Goal: Download file/media

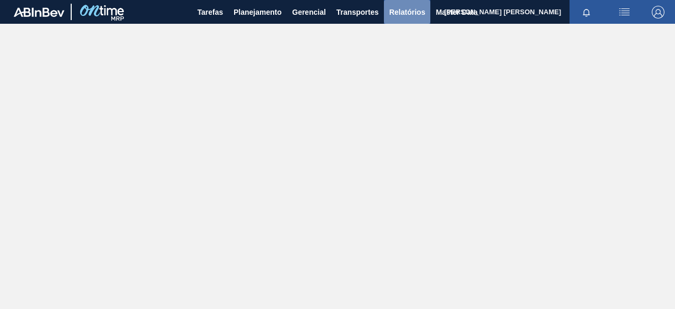
click at [409, 8] on span "Relatórios" at bounding box center [407, 12] width 36 height 13
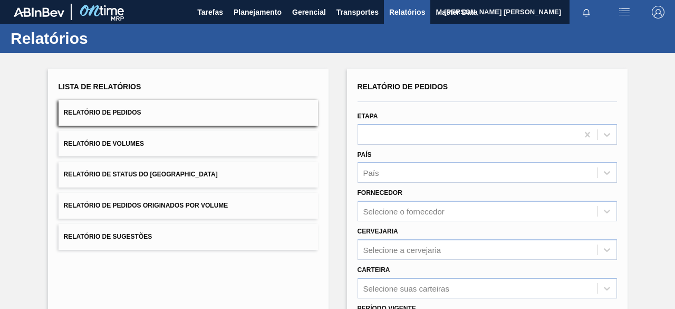
click at [160, 205] on span "Relatório de Pedidos Originados por Volume" at bounding box center [146, 205] width 165 height 7
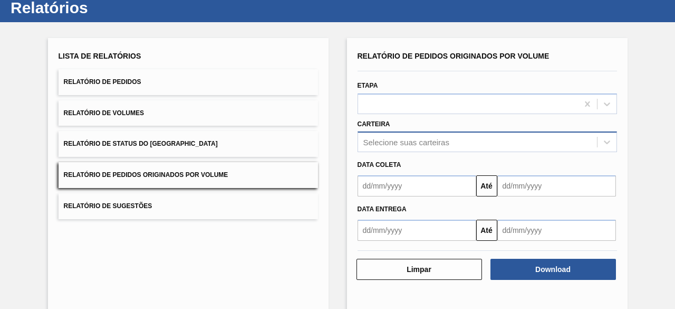
click at [380, 152] on div "Selecione suas carteiras" at bounding box center [488, 141] width 260 height 21
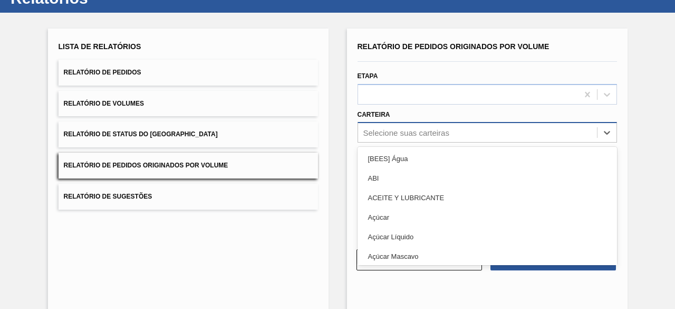
scroll to position [40, 0]
type input "garrafa"
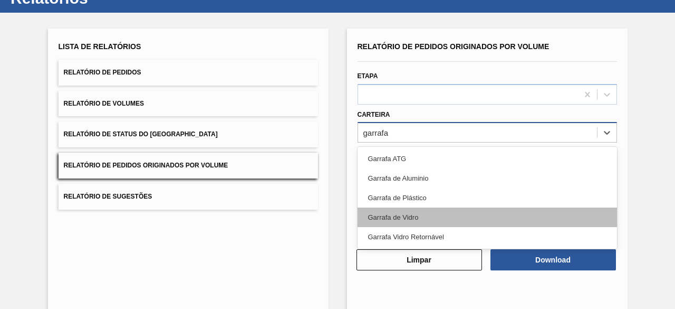
click at [387, 217] on div "Garrafa de Vidro" at bounding box center [488, 217] width 260 height 20
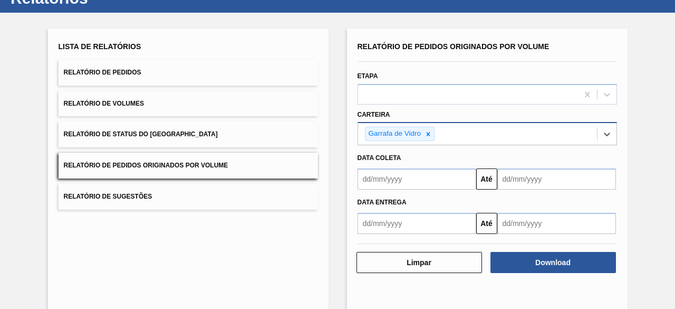
click at [406, 179] on input "text" at bounding box center [417, 178] width 119 height 21
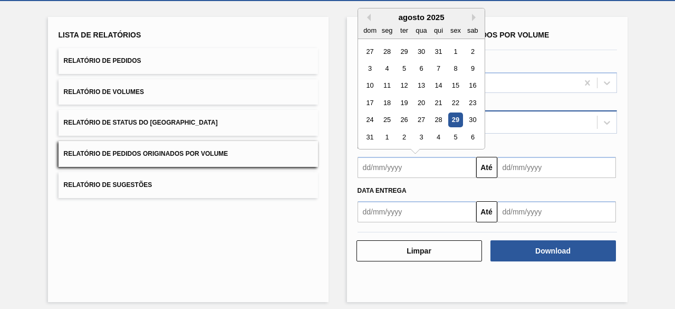
scroll to position [58, 0]
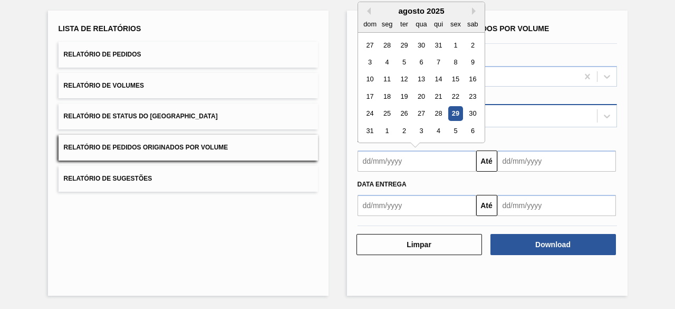
click at [452, 111] on div "29" at bounding box center [455, 114] width 14 height 14
type input "[DATE]"
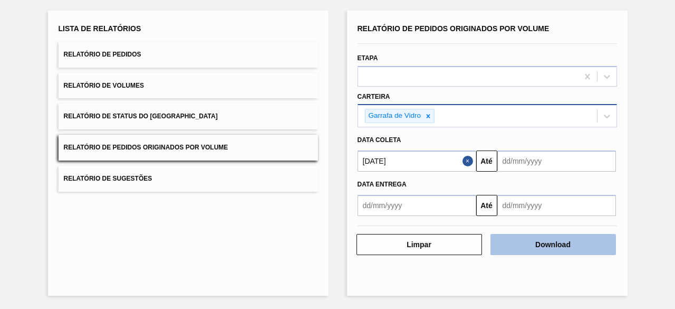
click at [543, 247] on button "Download" at bounding box center [554, 244] width 126 height 21
click at [534, 242] on button "Download" at bounding box center [554, 244] width 126 height 21
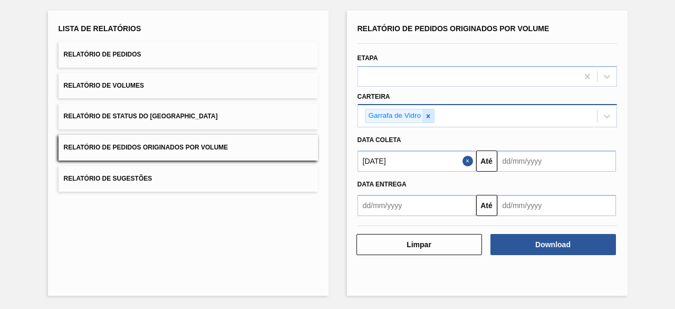
click at [429, 115] on icon at bounding box center [428, 115] width 7 height 7
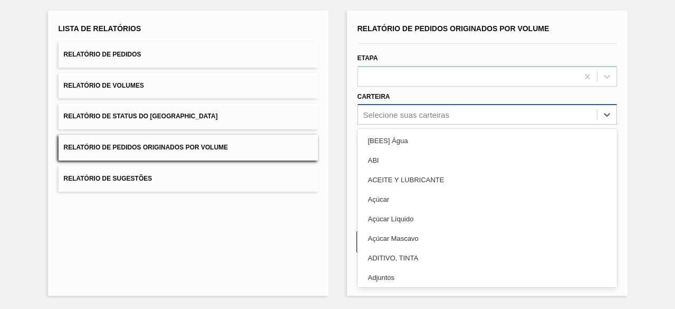
click at [429, 115] on div "Selecione suas carteiras" at bounding box center [406, 114] width 86 height 9
click at [421, 111] on div "Selecione suas carteiras" at bounding box center [406, 114] width 86 height 9
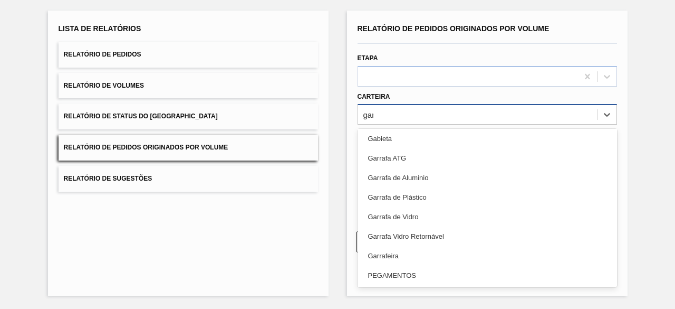
scroll to position [0, 0]
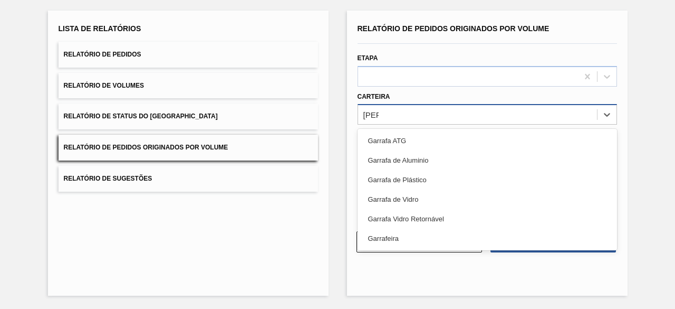
type input "garra"
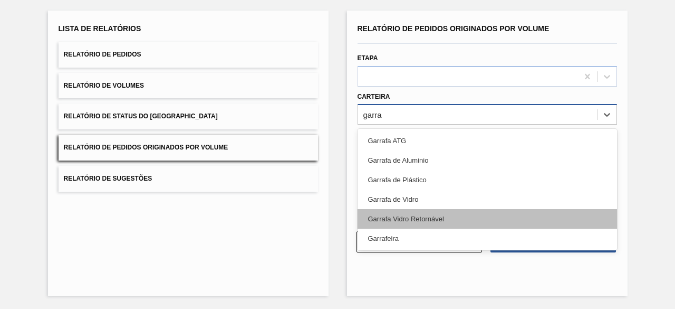
click at [457, 216] on div "Garrafa Vidro Retornável" at bounding box center [488, 219] width 260 height 20
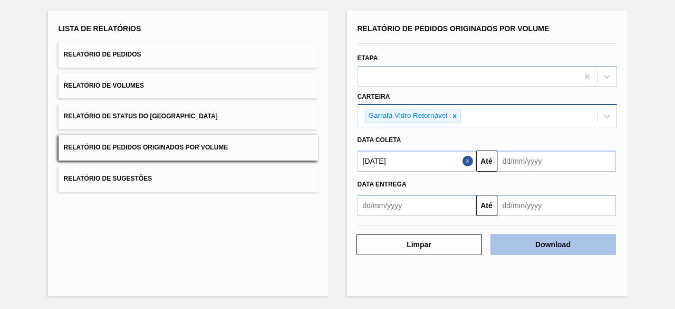
click at [565, 247] on button "Download" at bounding box center [554, 244] width 126 height 21
